Goal: Task Accomplishment & Management: Manage account settings

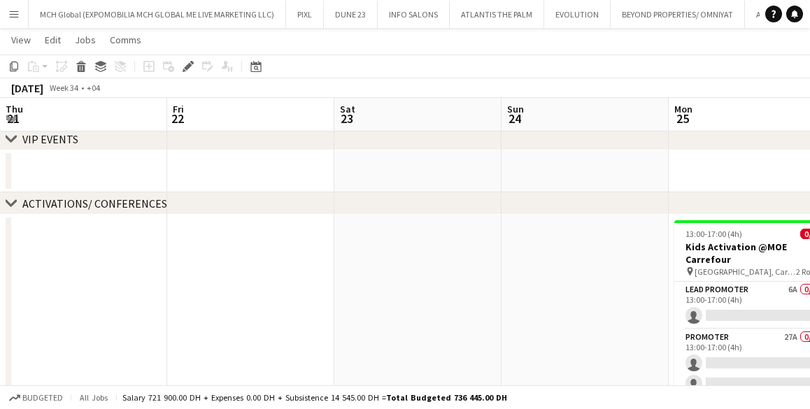
scroll to position [0, 481]
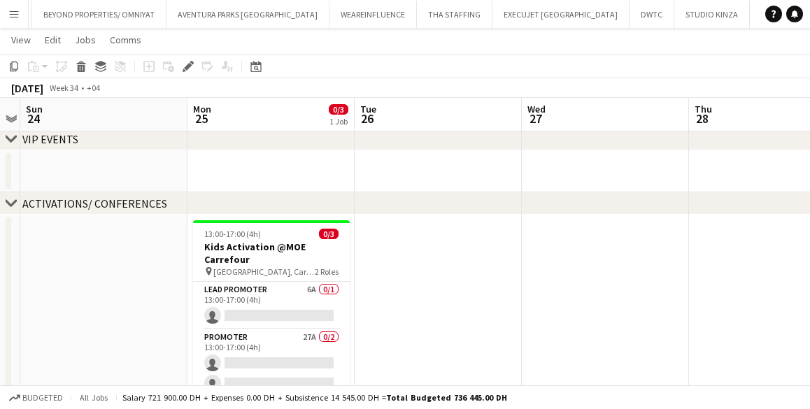
click at [15, 17] on app-icon "Menu" at bounding box center [13, 13] width 11 height 11
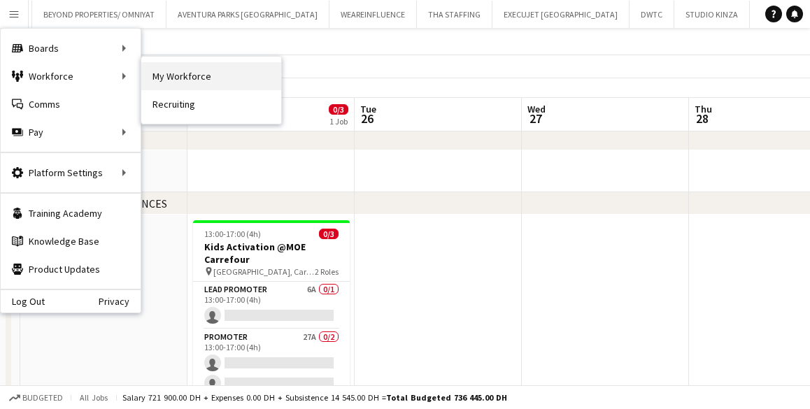
click at [176, 74] on link "My Workforce" at bounding box center [211, 76] width 140 height 28
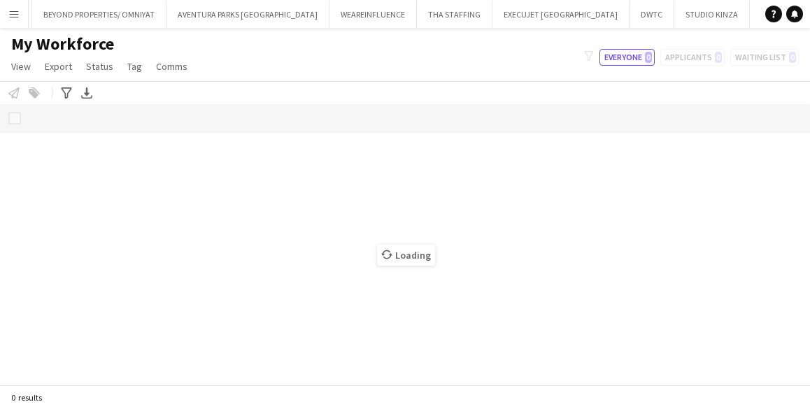
scroll to position [0, 577]
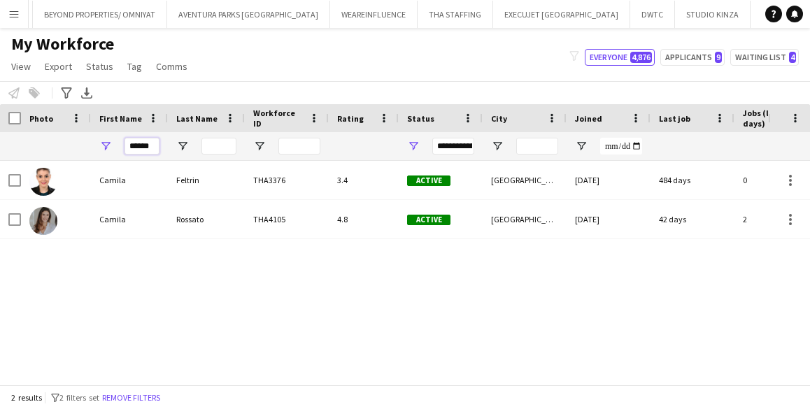
drag, startPoint x: 157, startPoint y: 149, endPoint x: 121, endPoint y: 150, distance: 35.7
click at [121, 150] on div "******" at bounding box center [129, 146] width 77 height 28
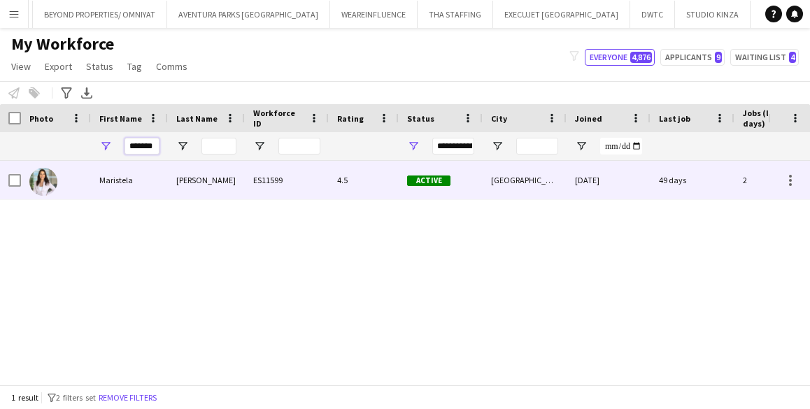
type input "*******"
click at [118, 180] on div "Maristela" at bounding box center [129, 180] width 77 height 38
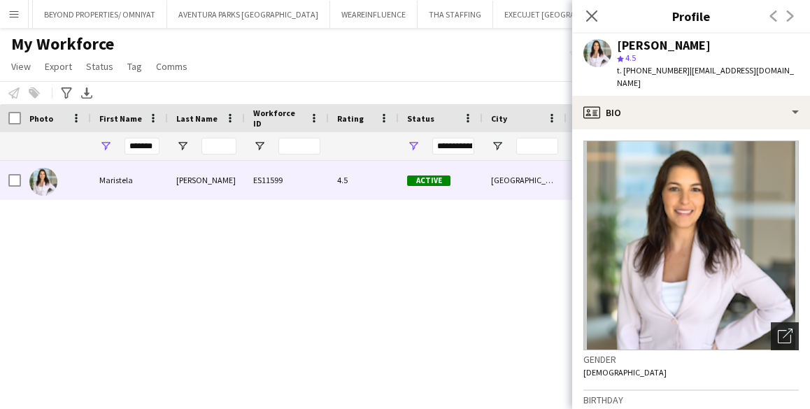
click at [784, 329] on icon at bounding box center [787, 334] width 10 height 10
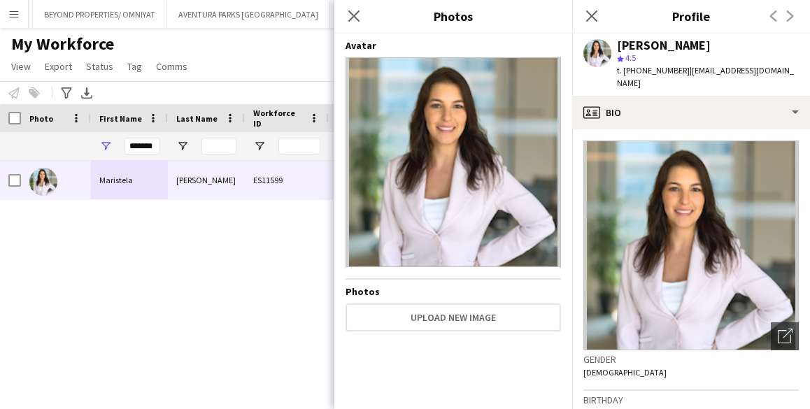
click at [543, 168] on img at bounding box center [452, 162] width 215 height 210
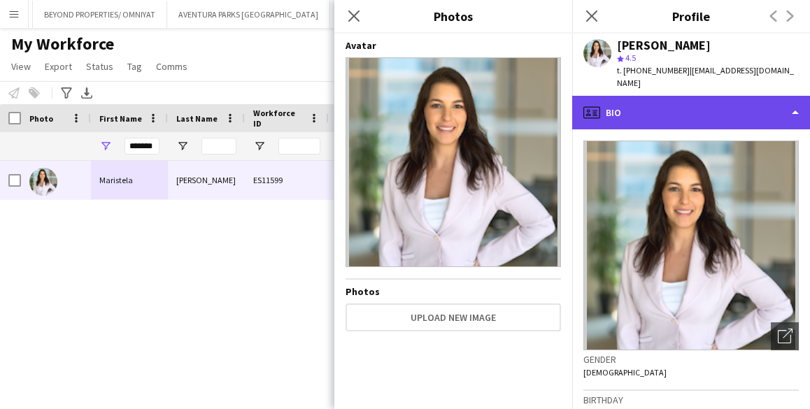
click at [742, 96] on div "profile Bio" at bounding box center [691, 113] width 238 height 34
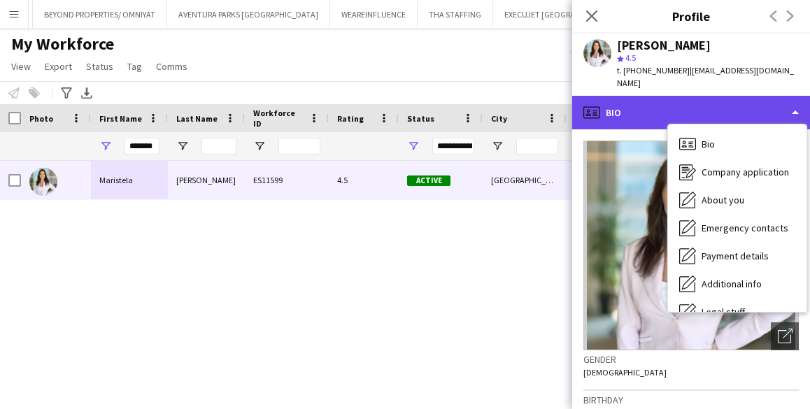
click at [797, 97] on div "profile Bio" at bounding box center [691, 113] width 238 height 34
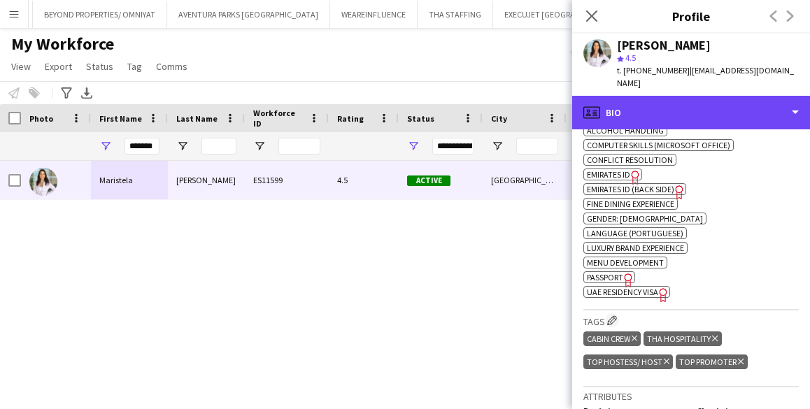
scroll to position [597, 0]
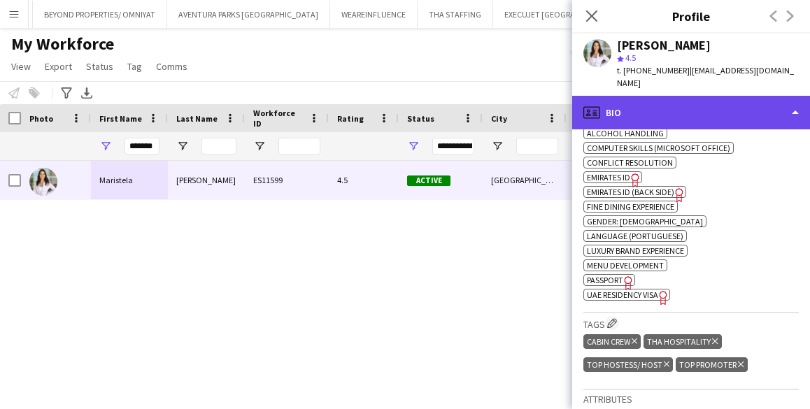
click at [795, 101] on div "profile Bio" at bounding box center [691, 113] width 238 height 34
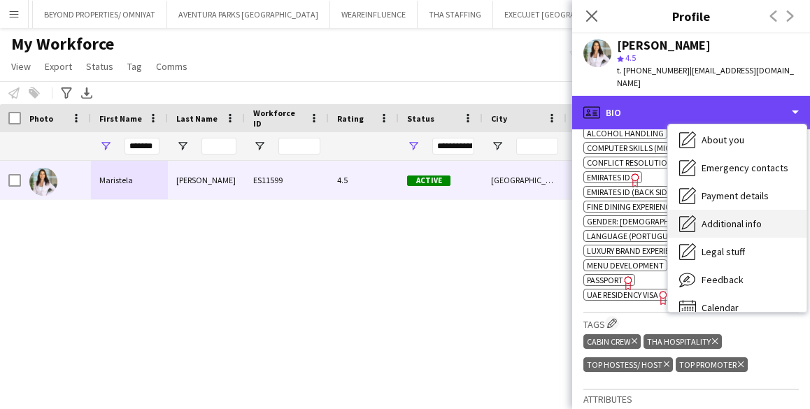
scroll to position [75, 0]
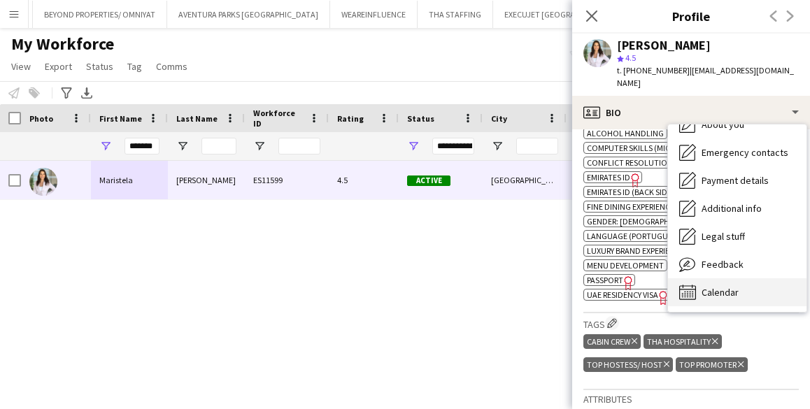
click at [710, 286] on span "Calendar" at bounding box center [719, 292] width 37 height 13
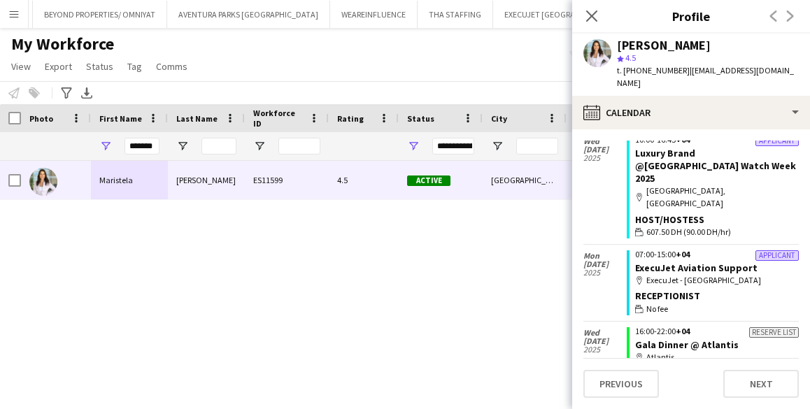
scroll to position [0, 0]
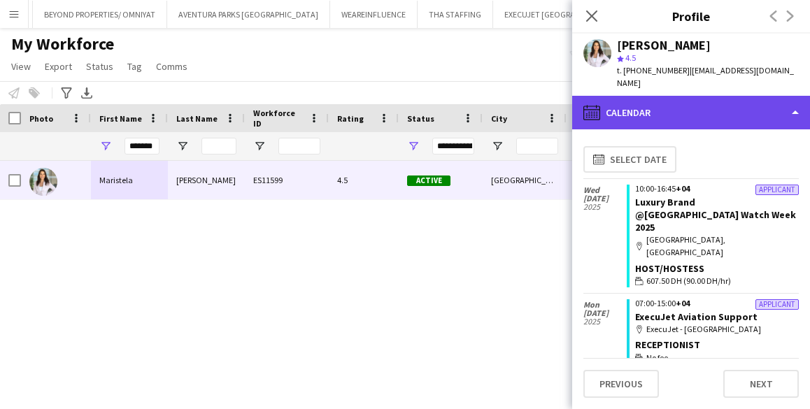
click at [628, 96] on div "calendar-full Calendar" at bounding box center [691, 113] width 238 height 34
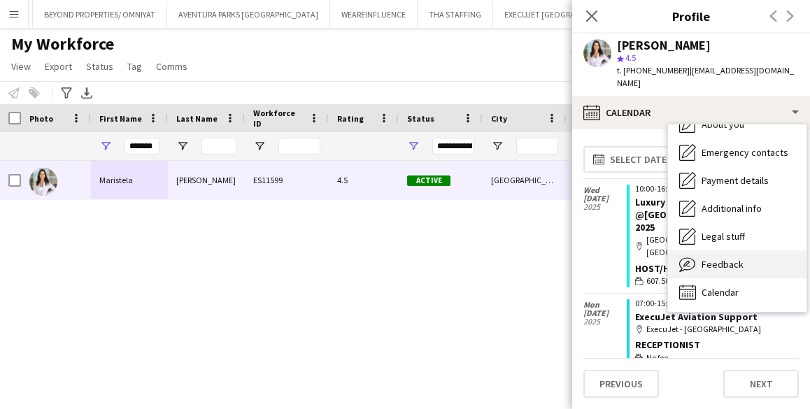
click at [714, 258] on span "Feedback" at bounding box center [722, 264] width 42 height 13
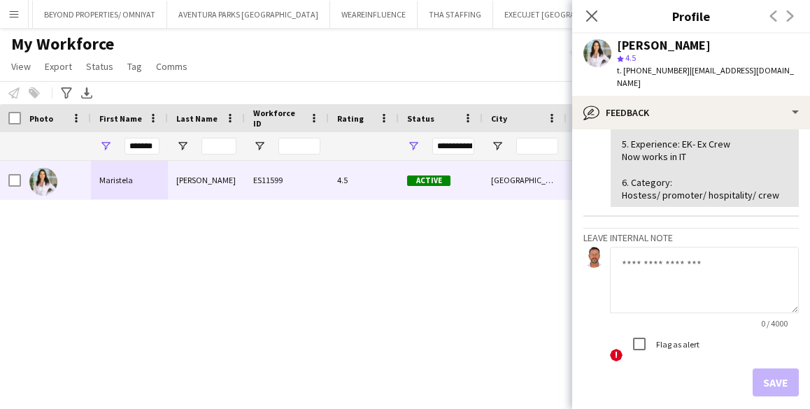
scroll to position [383, 0]
click at [12, 13] on app-icon "Menu" at bounding box center [13, 13] width 11 height 11
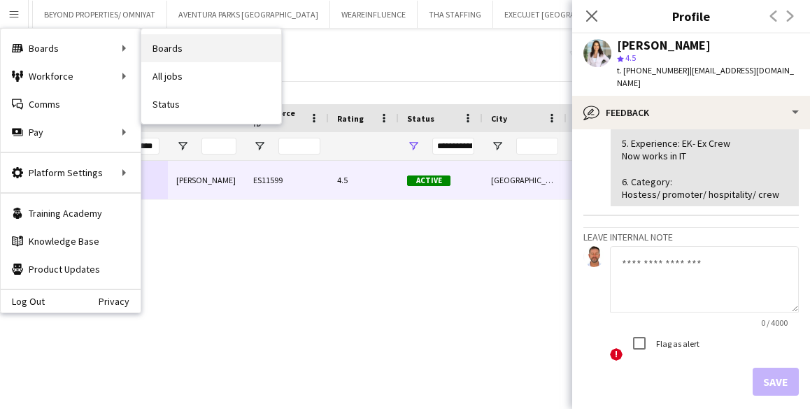
click at [173, 50] on link "Boards" at bounding box center [211, 48] width 140 height 28
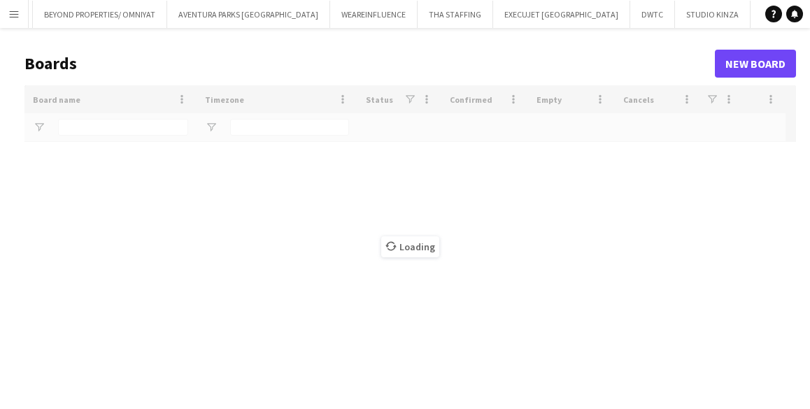
click at [15, 10] on app-icon "Menu" at bounding box center [13, 13] width 11 height 11
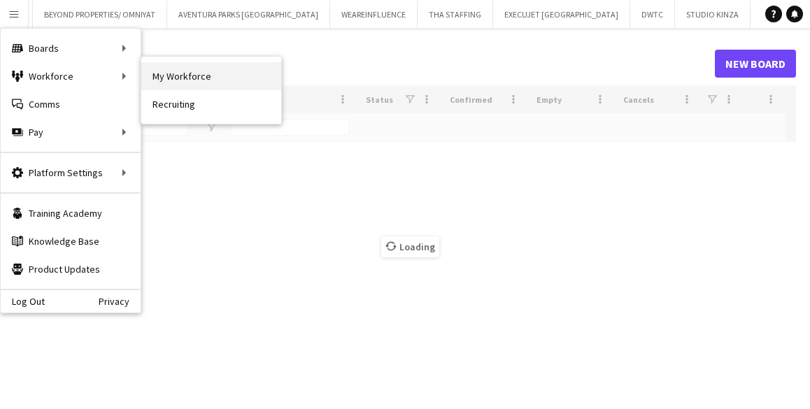
type input "*****"
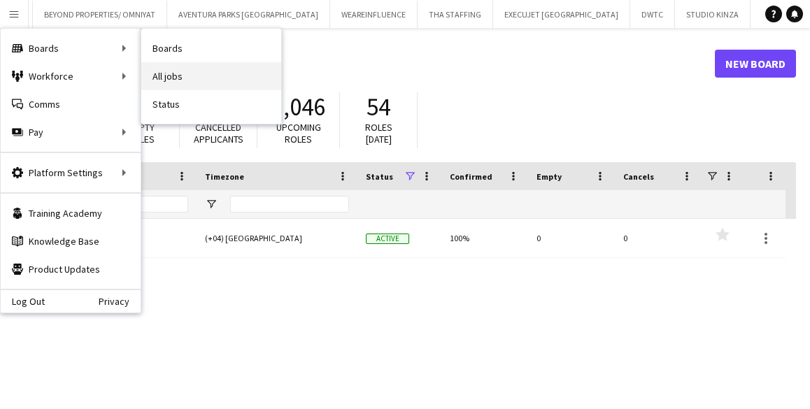
click at [157, 80] on link "All jobs" at bounding box center [211, 76] width 140 height 28
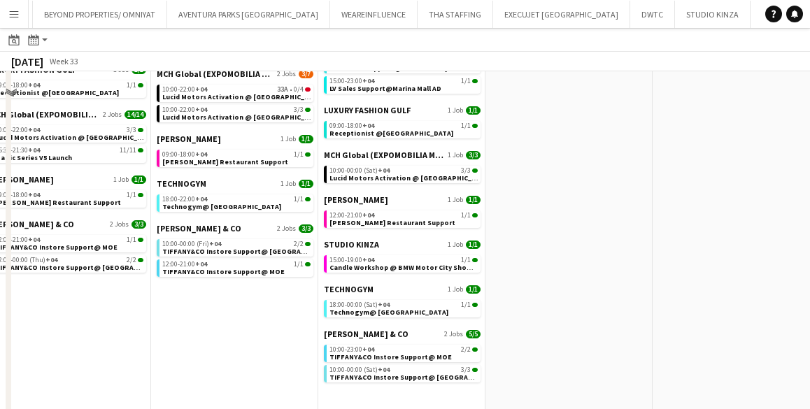
scroll to position [1070, 0]
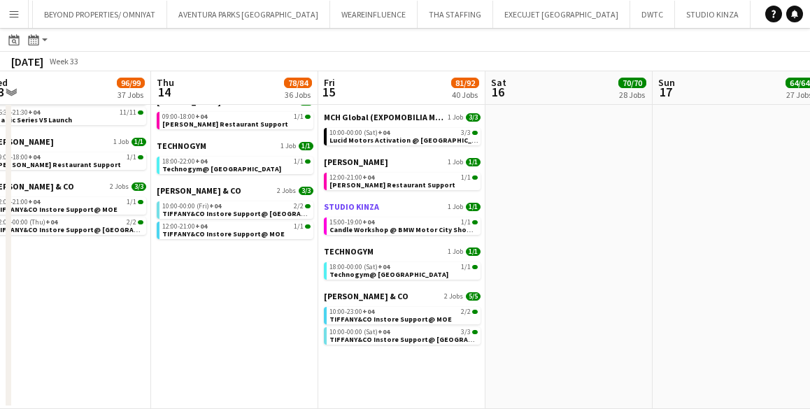
click at [339, 206] on span "STUDIO KINZA" at bounding box center [351, 206] width 55 height 10
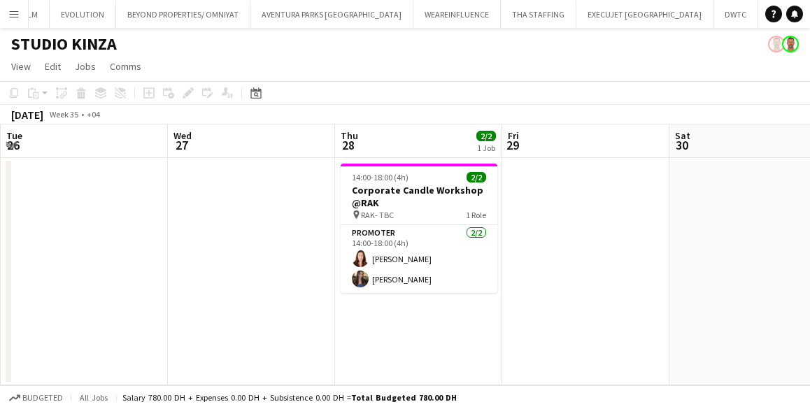
scroll to position [0, 502]
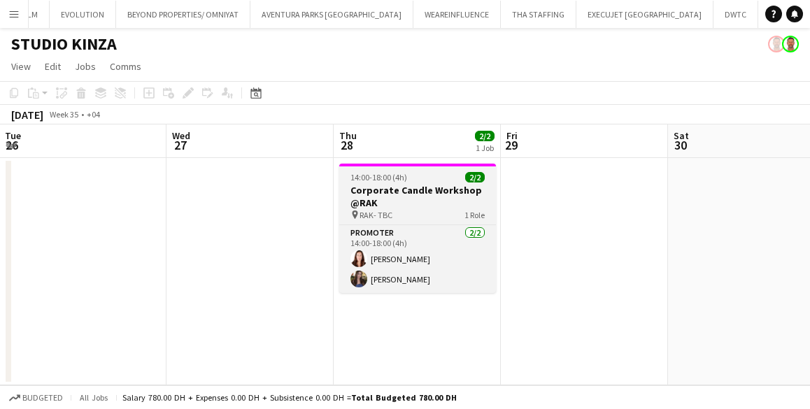
click at [387, 191] on h3 "Corporate Candle Workshop @RAK" at bounding box center [417, 196] width 157 height 25
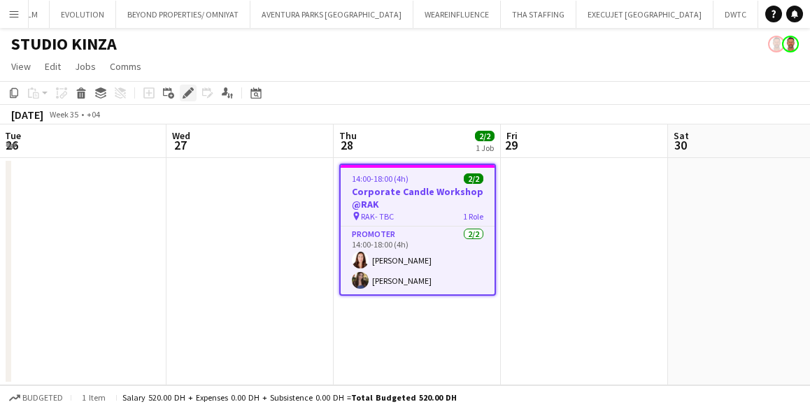
click at [185, 90] on icon "Edit" at bounding box center [187, 92] width 11 height 11
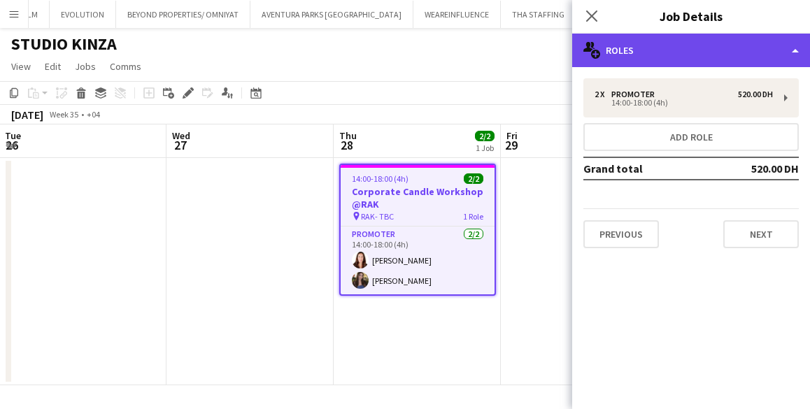
click at [612, 51] on div "multiple-users-add Roles" at bounding box center [691, 51] width 238 height 34
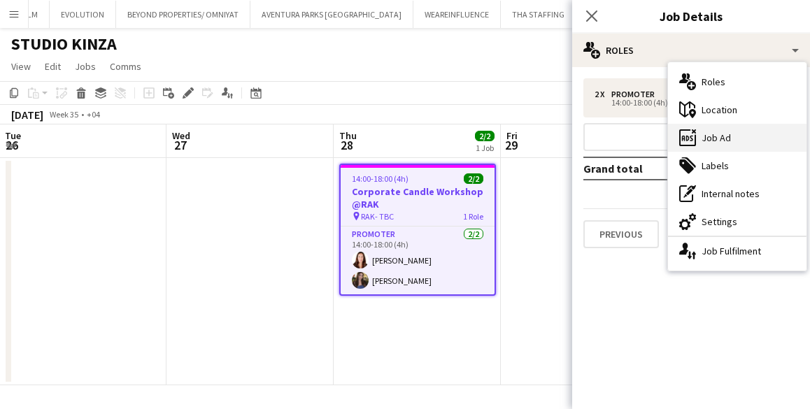
click at [712, 139] on div "ads-window Job Ad" at bounding box center [737, 138] width 138 height 28
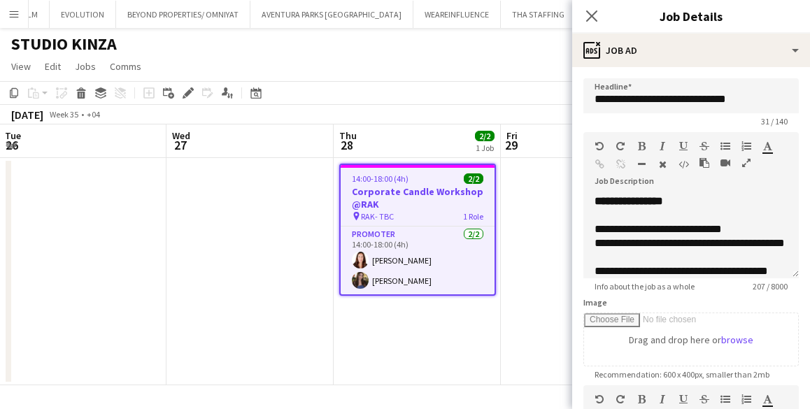
scroll to position [53, 0]
